Goal: Find specific page/section: Find specific page/section

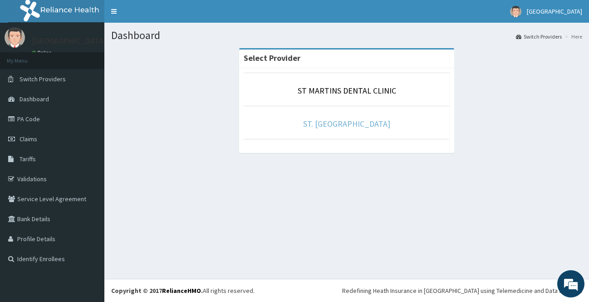
click at [345, 127] on link "ST. [GEOGRAPHIC_DATA]" at bounding box center [346, 123] width 87 height 10
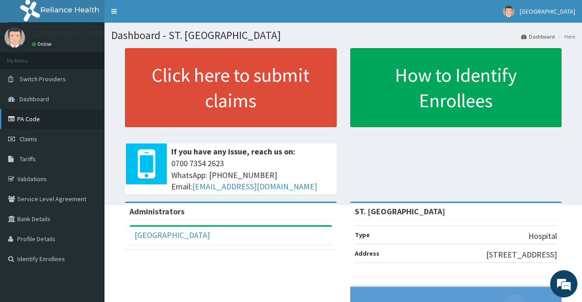
click at [20, 120] on link "PA Code" at bounding box center [52, 119] width 104 height 20
